Goal: Navigation & Orientation: Understand site structure

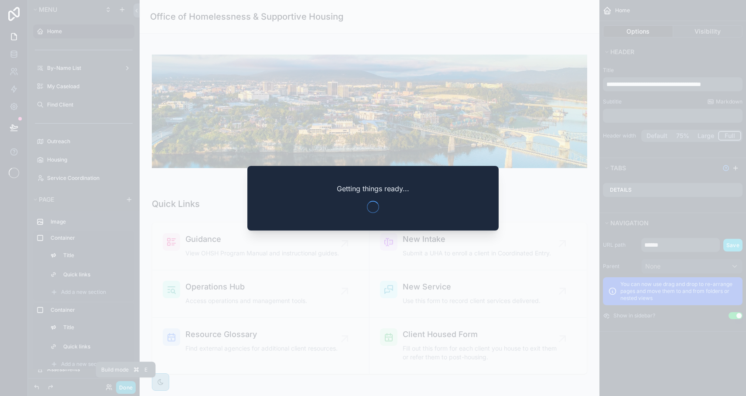
click at [126, 386] on div "Build mode E Menu Home By-Name List My Caseload Find Client Outreach Housing Se…" at bounding box center [373, 198] width 746 height 396
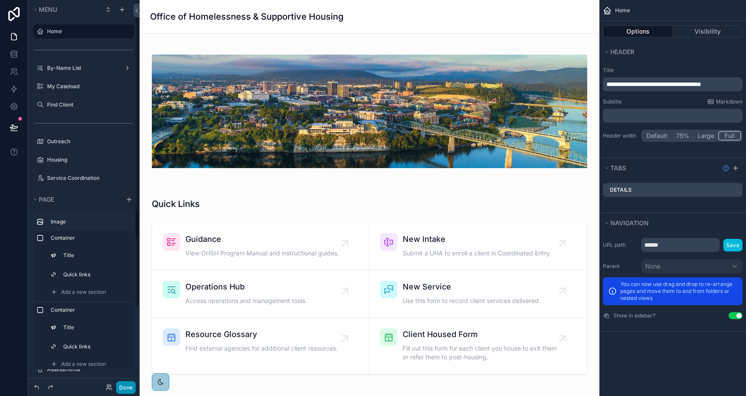
click at [126, 384] on button "Done" at bounding box center [126, 387] width 20 height 13
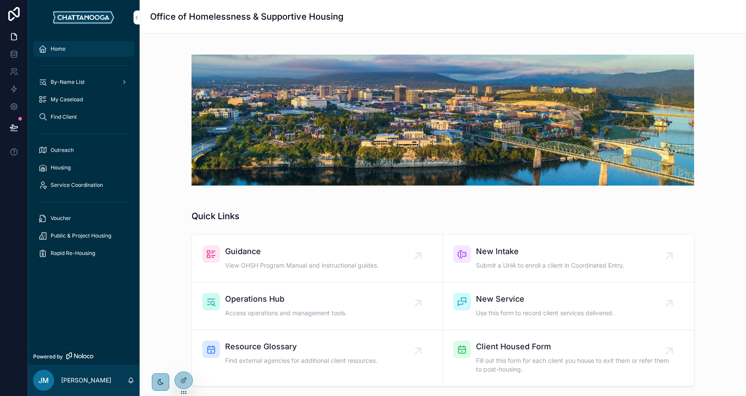
click at [62, 80] on span "By-Name List" at bounding box center [68, 82] width 34 height 7
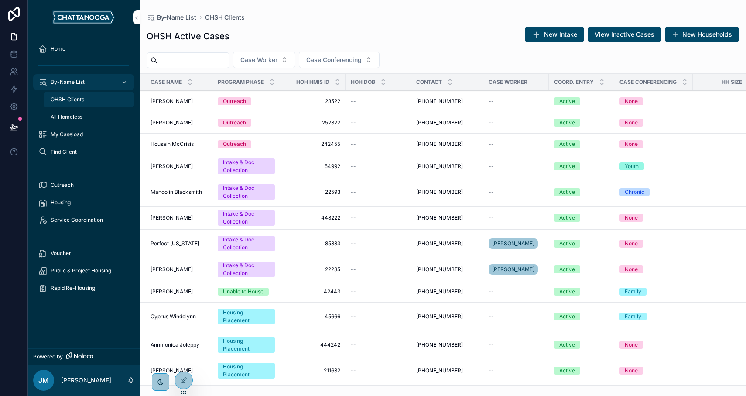
click at [81, 118] on span "All Homeless" at bounding box center [67, 116] width 32 height 7
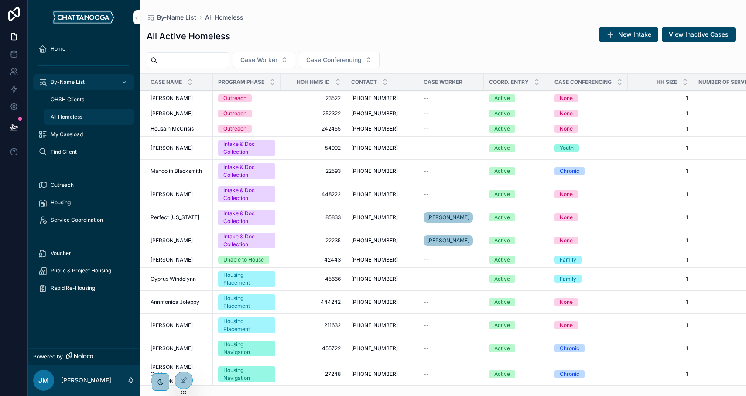
click at [87, 134] on div "My Caseload" at bounding box center [83, 134] width 91 height 14
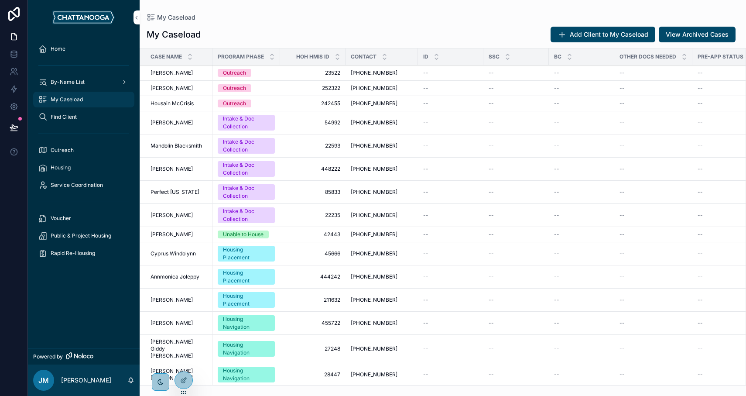
click at [78, 122] on div "Find Client" at bounding box center [83, 117] width 91 height 14
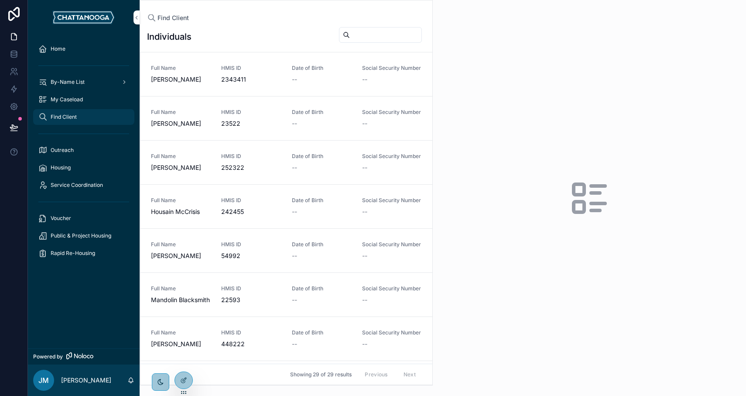
click at [70, 147] on span "Outreach" at bounding box center [62, 150] width 23 height 7
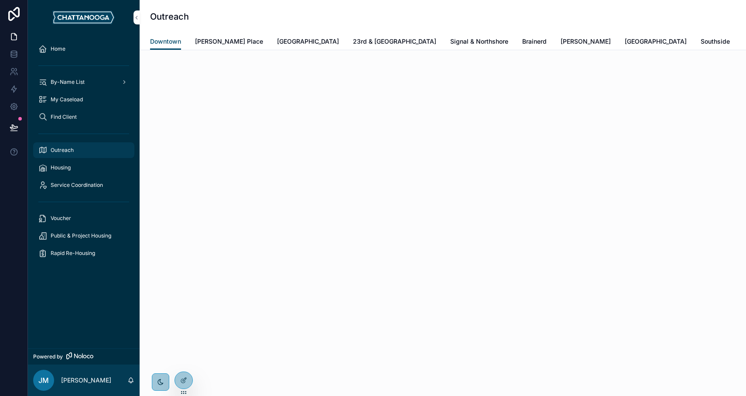
click at [70, 168] on span "Housing" at bounding box center [61, 167] width 20 height 7
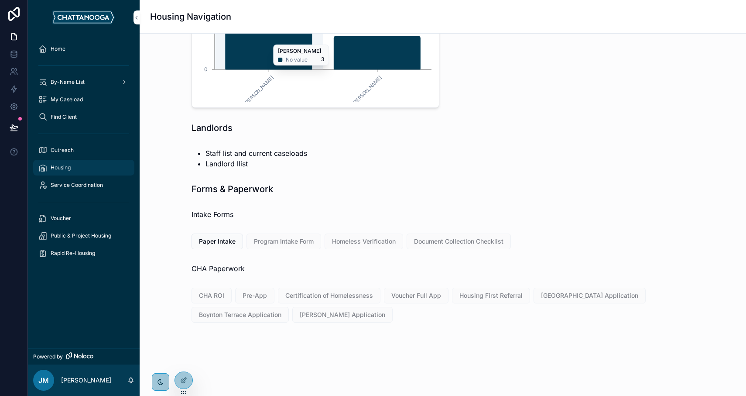
scroll to position [157, 0]
click at [89, 188] on span "Service Coordination" at bounding box center [77, 184] width 52 height 7
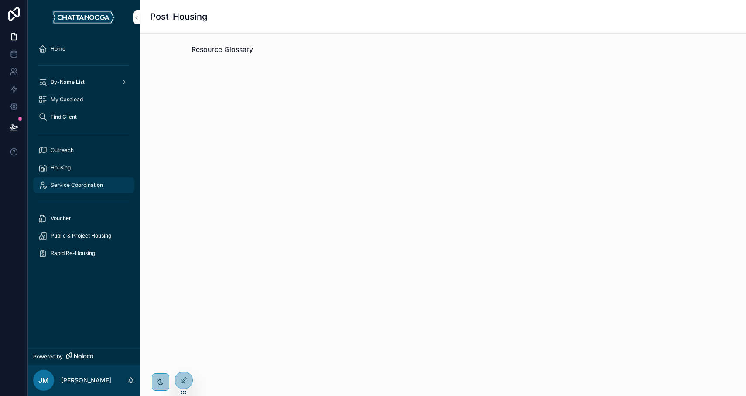
click at [87, 83] on div "By-Name List" at bounding box center [83, 82] width 91 height 14
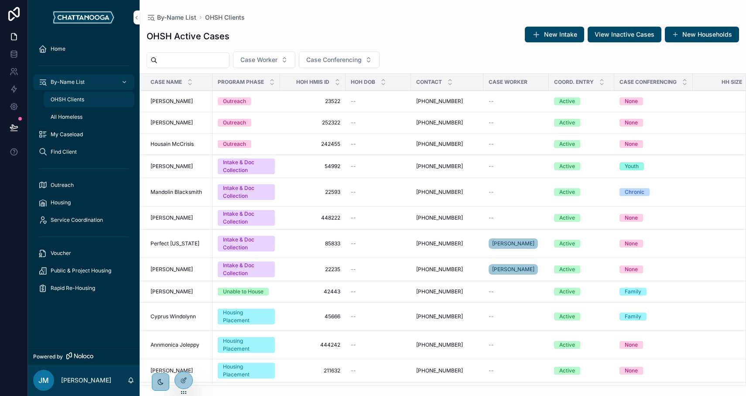
click at [83, 55] on div "Home" at bounding box center [83, 49] width 91 height 14
